Goal: Find specific page/section: Find specific page/section

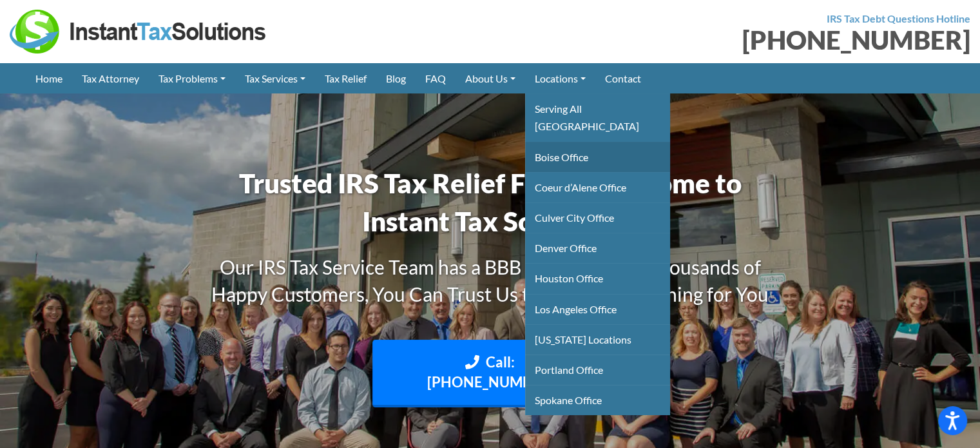
click at [576, 142] on link "Boise Office" at bounding box center [597, 157] width 145 height 30
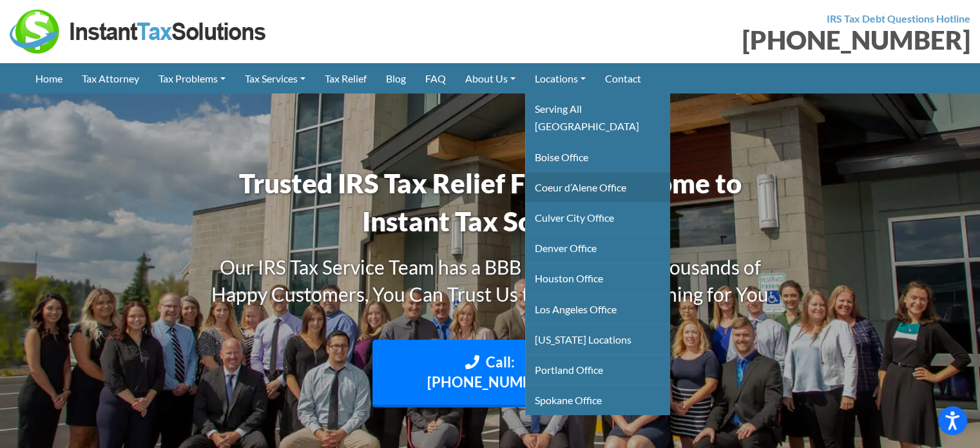
click at [577, 172] on link "Coeur d’Alene Office" at bounding box center [597, 187] width 145 height 30
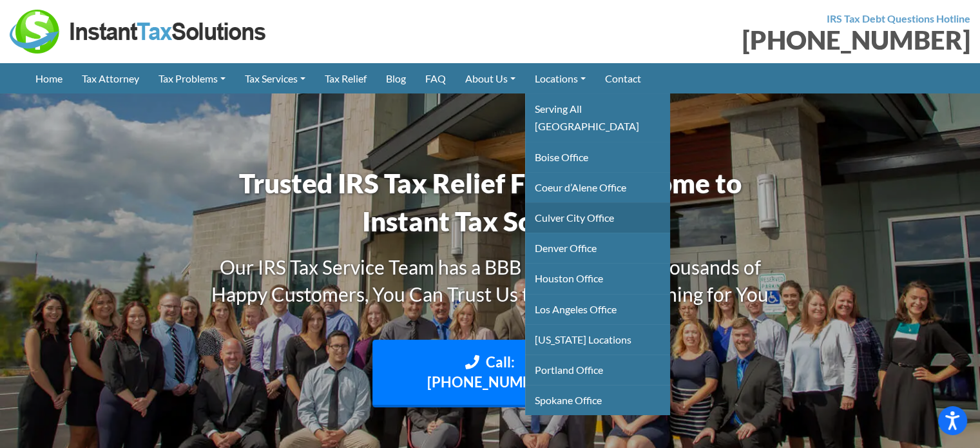
click at [577, 202] on link "Culver City Office" at bounding box center [597, 217] width 145 height 30
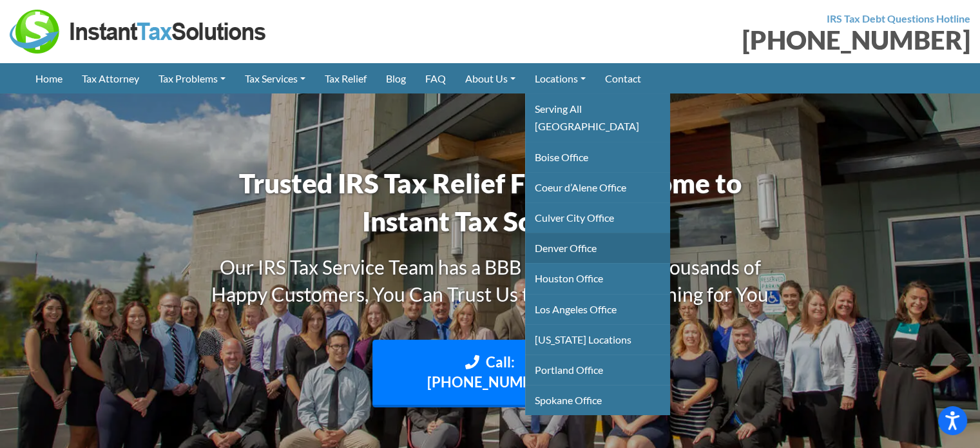
click at [576, 233] on link "Denver Office" at bounding box center [597, 248] width 145 height 30
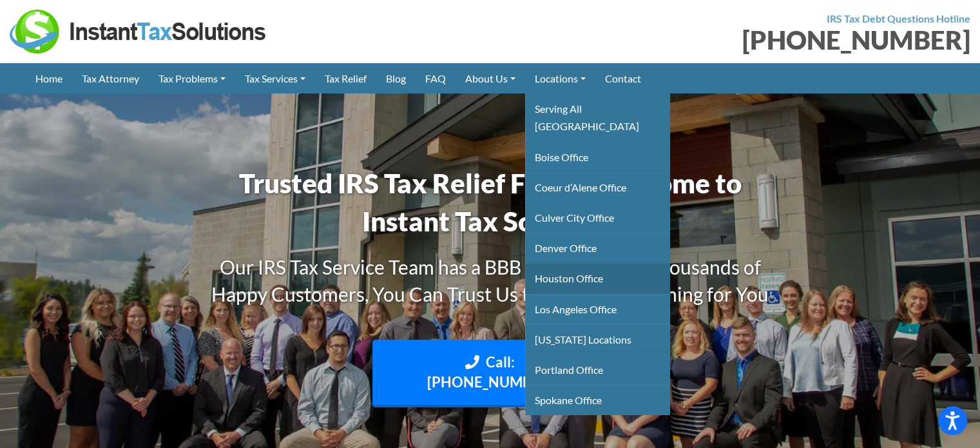
click at [572, 263] on link "Houston Office" at bounding box center [597, 278] width 145 height 30
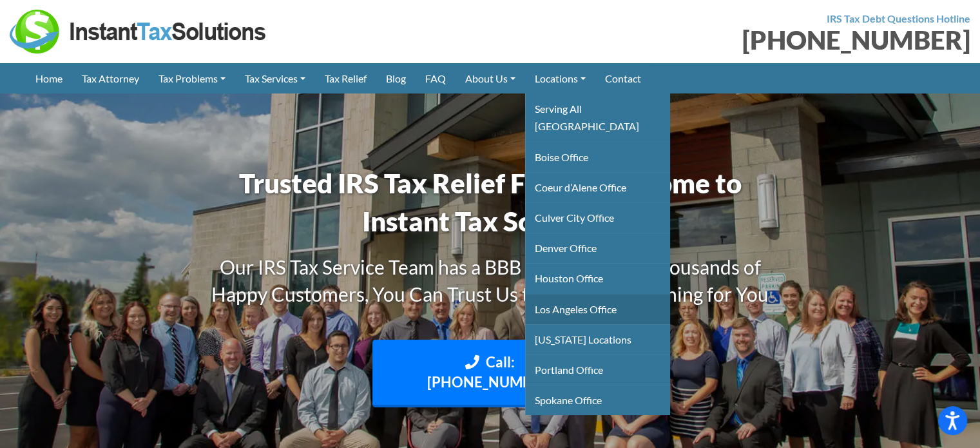
click at [567, 294] on link "Los Angeles Office" at bounding box center [597, 309] width 145 height 30
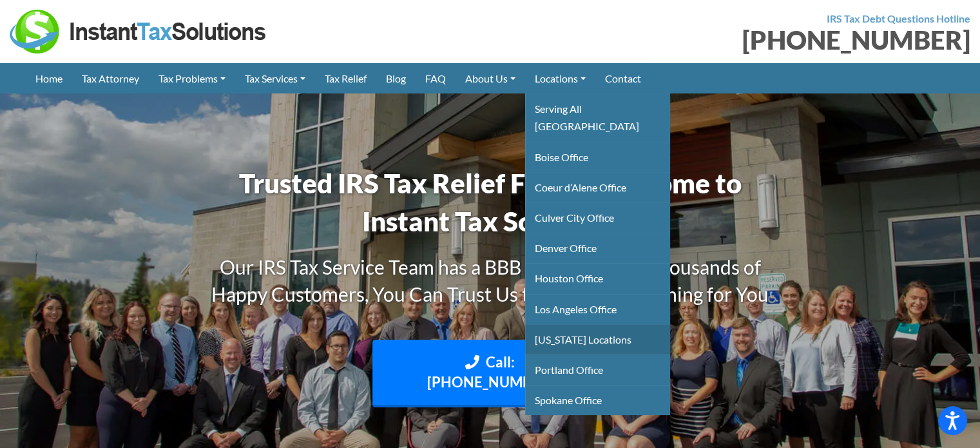
click at [566, 324] on link "Montana Locations" at bounding box center [597, 339] width 145 height 30
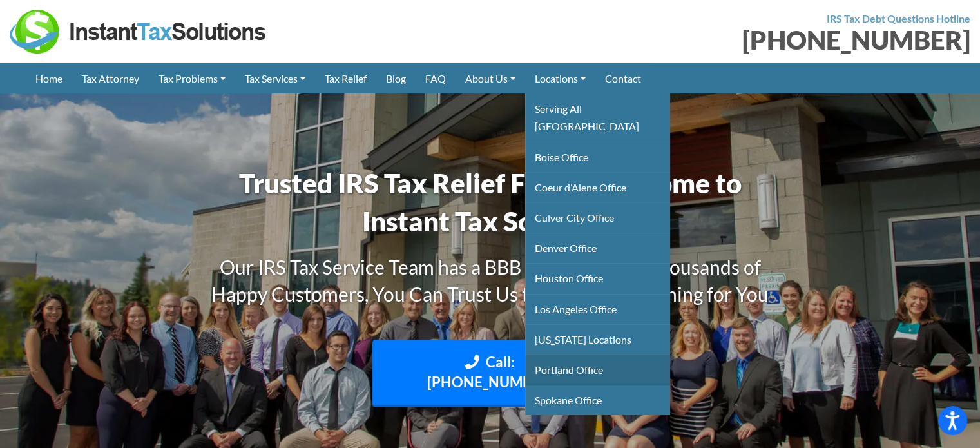
click at [568, 354] on link "Portland Office" at bounding box center [597, 369] width 145 height 30
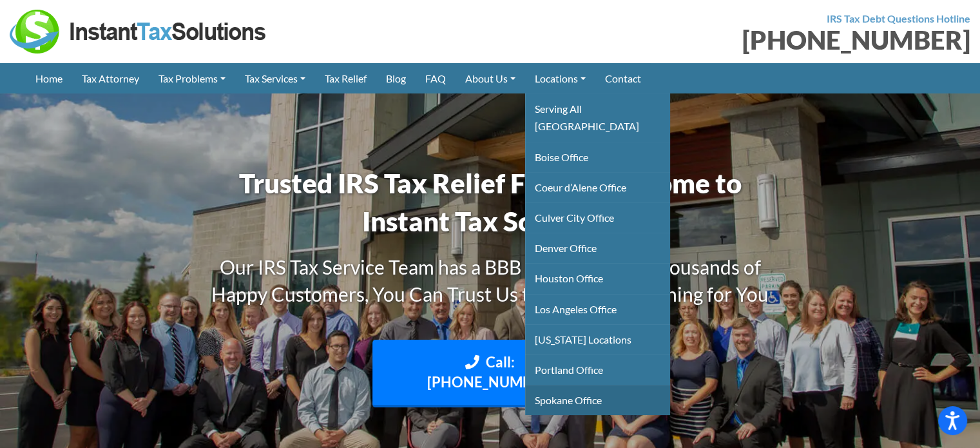
click at [569, 385] on link "Spokane Office" at bounding box center [597, 400] width 145 height 30
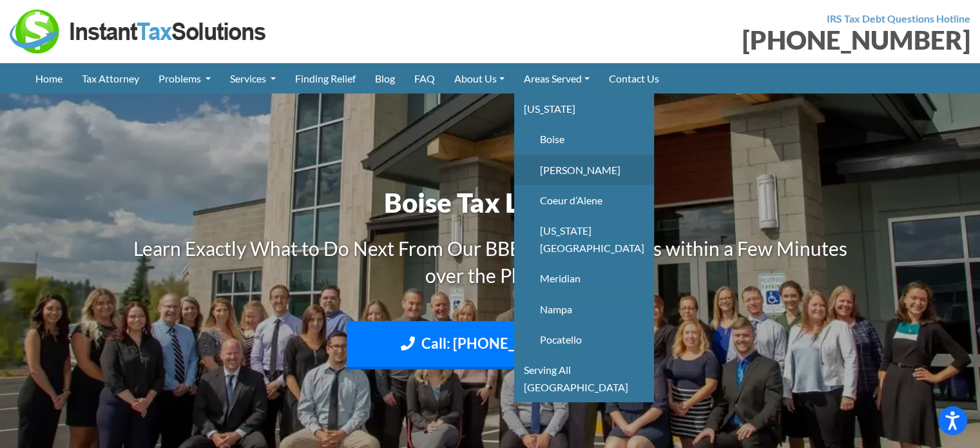
click at [564, 170] on link "[PERSON_NAME]" at bounding box center [584, 170] width 140 height 30
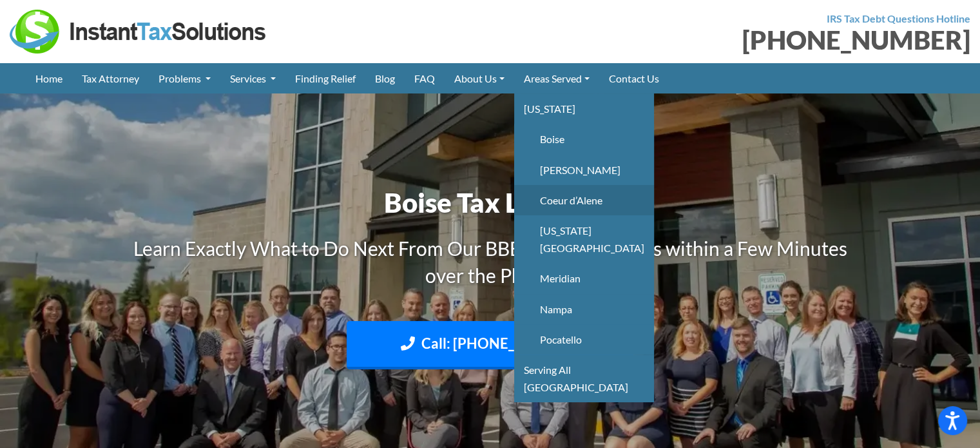
click at [563, 203] on link "Coeur d’Alene" at bounding box center [584, 200] width 140 height 30
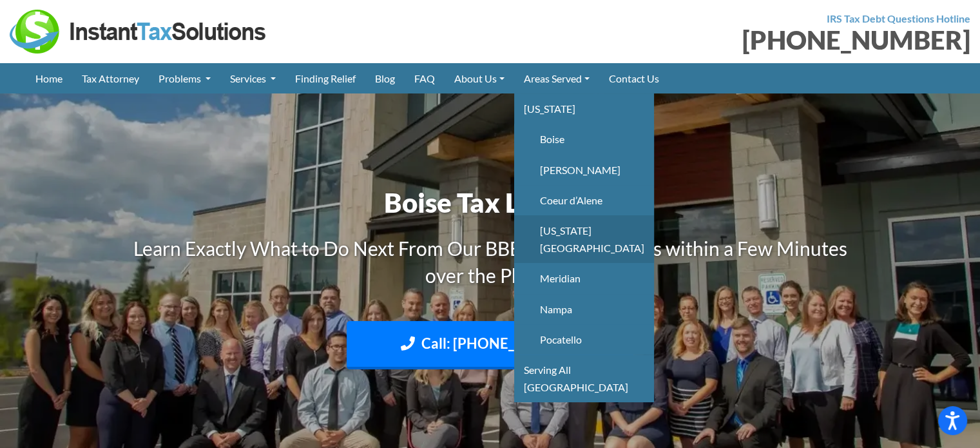
click at [563, 229] on link "Idaho Falls" at bounding box center [584, 239] width 140 height 48
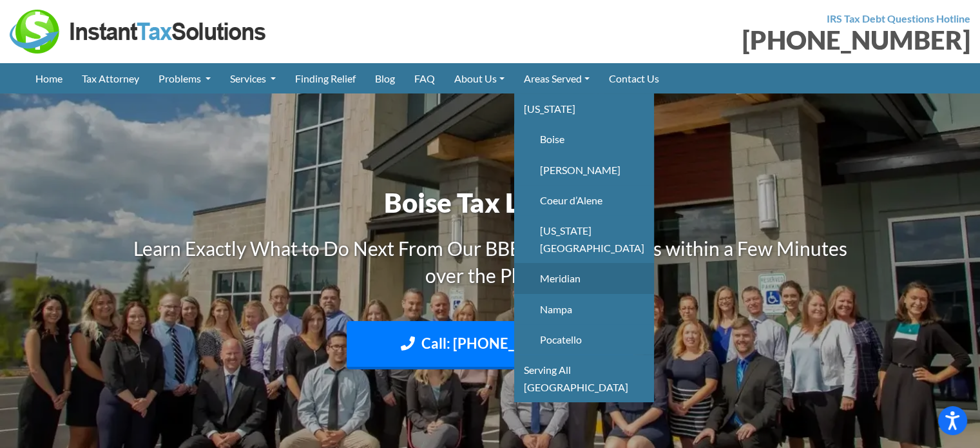
click at [562, 263] on link "Meridian" at bounding box center [584, 278] width 140 height 30
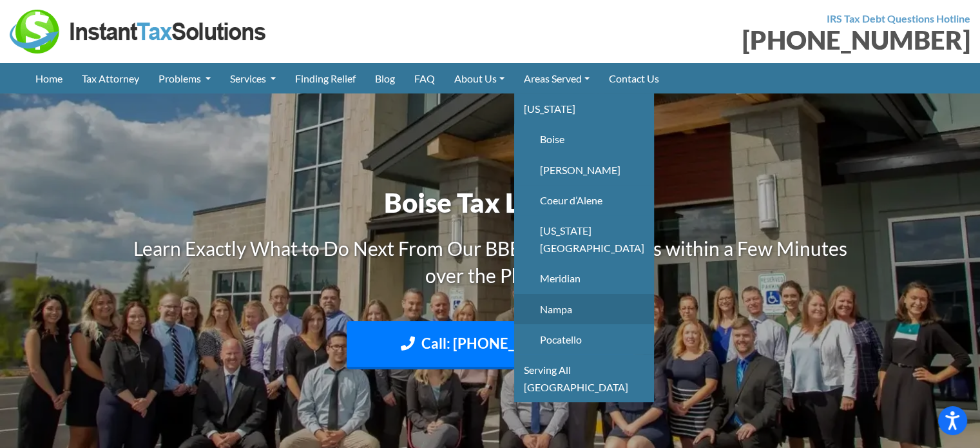
click at [558, 294] on link "Nampa" at bounding box center [584, 309] width 140 height 30
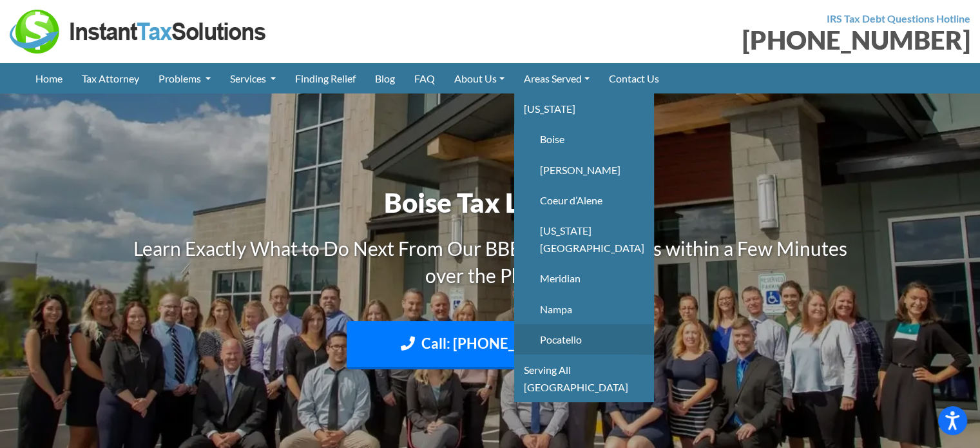
click at [556, 324] on link "Pocatello" at bounding box center [584, 339] width 140 height 30
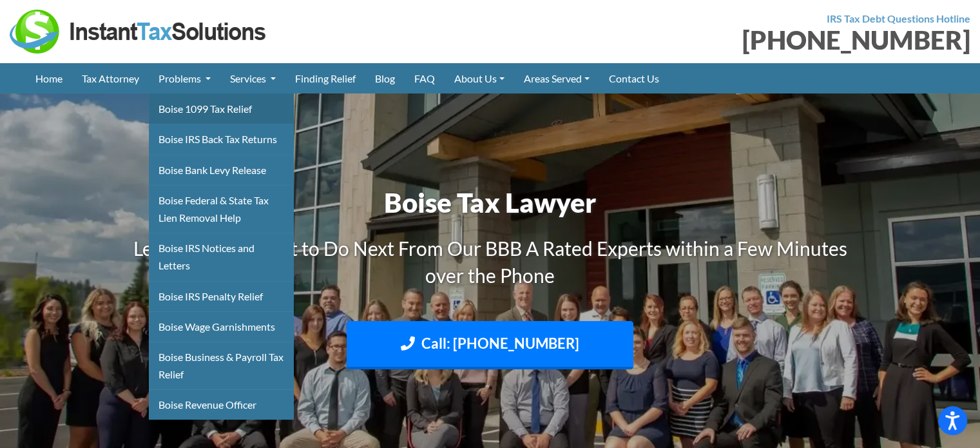
click at [190, 111] on link "Boise 1099 Tax Relief" at bounding box center [221, 108] width 145 height 30
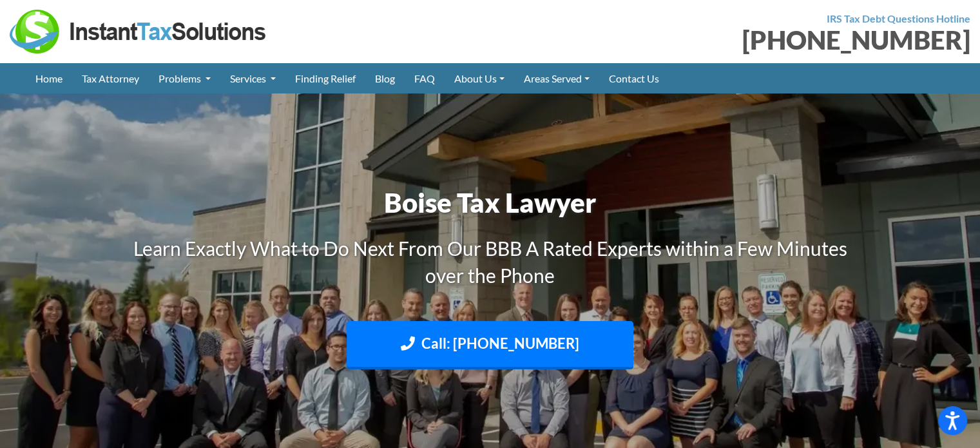
click at [292, 145] on img at bounding box center [490, 286] width 980 height 584
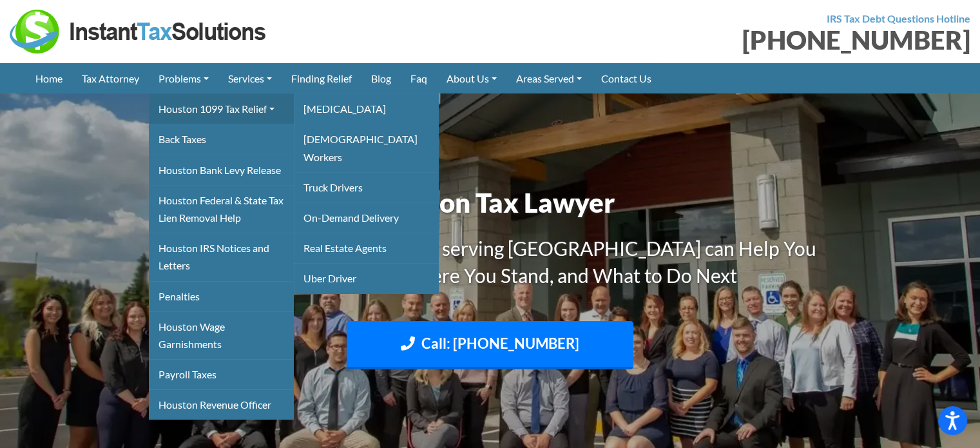
click at [188, 108] on link "Houston 1099 Tax Relief" at bounding box center [221, 108] width 145 height 30
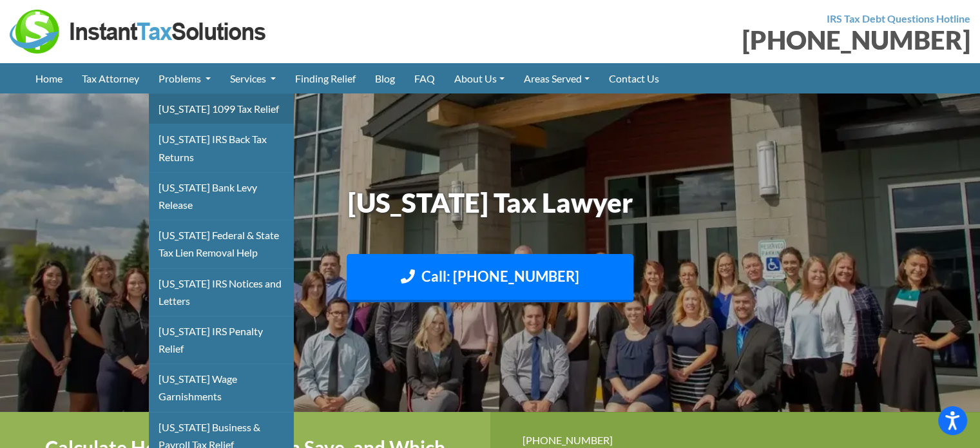
click at [226, 108] on link "Montana 1099 Tax Relief" at bounding box center [221, 108] width 145 height 30
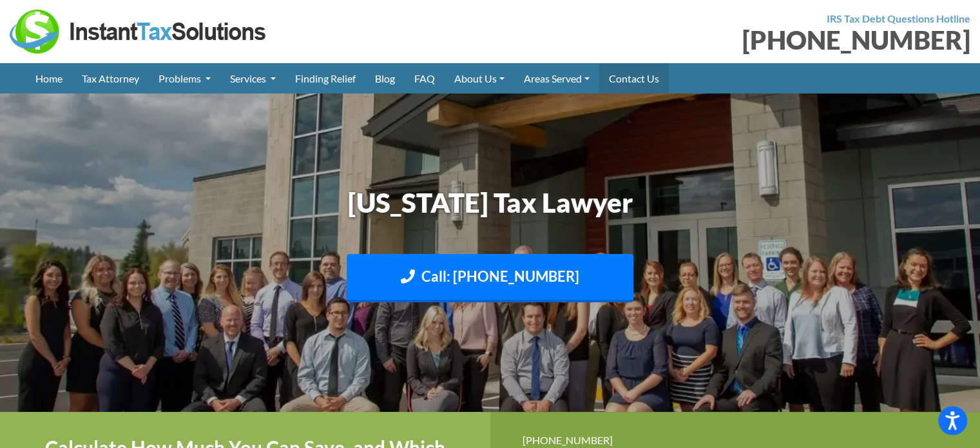
click at [644, 85] on link "Contact Us" at bounding box center [634, 78] width 70 height 30
